Goal: Task Accomplishment & Management: Use online tool/utility

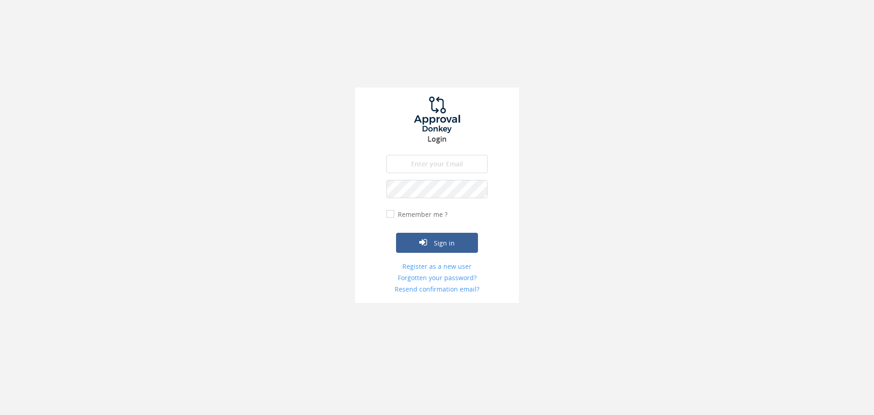
type input "ivana.boledovicova@teachforslovakia.sk"
click at [450, 253] on form "ivana.boledovicova@teachforslovakia.sk The email is required. Invalid email add…" at bounding box center [436, 224] width 101 height 139
click at [454, 243] on button "Sign in" at bounding box center [437, 243] width 82 height 20
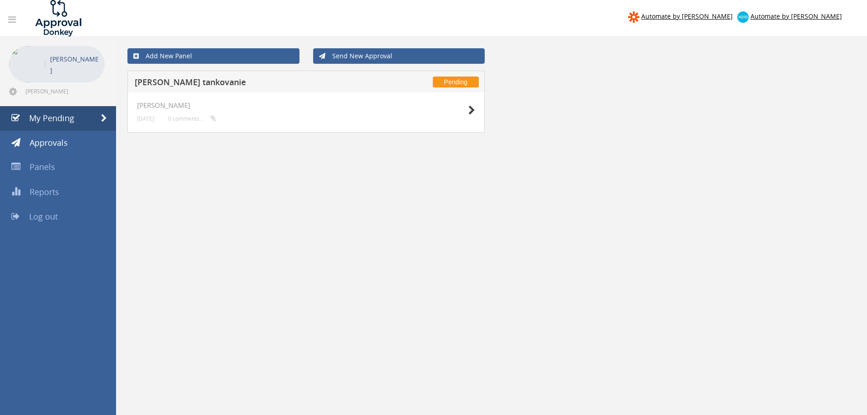
click at [202, 80] on h5 "Daniel Butora tankovanie" at bounding box center [255, 83] width 240 height 11
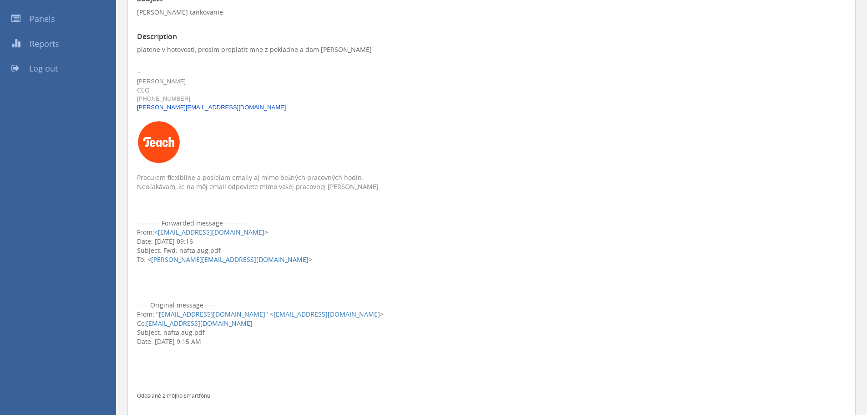
scroll to position [364, 0]
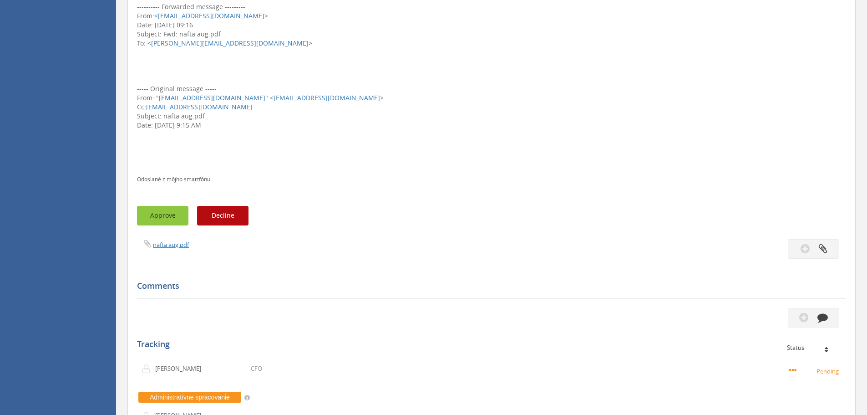
click at [154, 213] on button "Approve" at bounding box center [162, 216] width 51 height 20
